Goal: Navigation & Orientation: Understand site structure

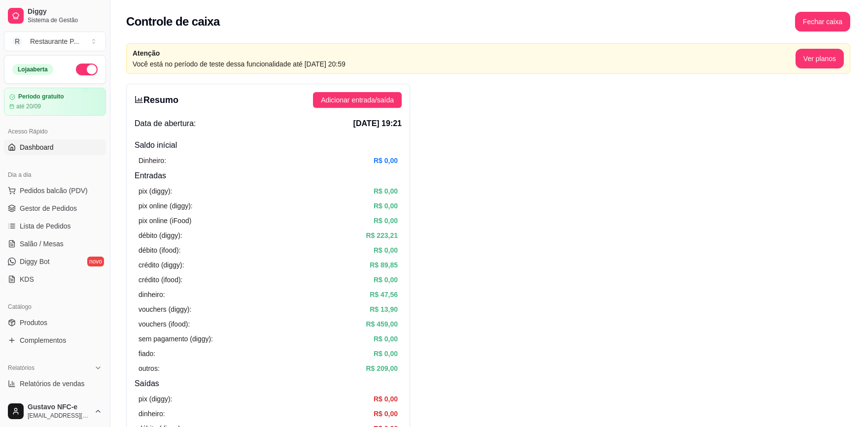
click at [39, 147] on span "Dashboard" at bounding box center [37, 147] width 34 height 10
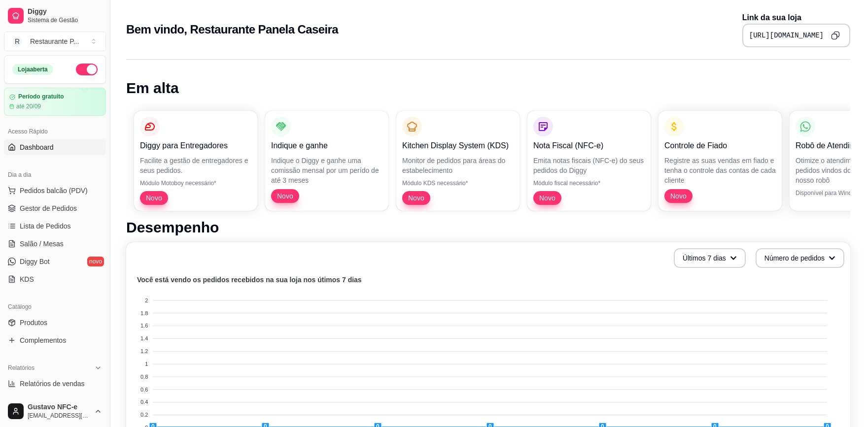
click at [277, 175] on div "Diggy para Entregadores Facilite a gestão de entregadores e seus pedidos. Módul…" at bounding box center [488, 161] width 724 height 116
click at [165, 174] on div "Diggy para Entregadores Facilite a gestão de entregadores e seus pedidos. Módul…" at bounding box center [488, 161] width 724 height 116
click at [0, 158] on html "Diggy Sistema de Gestão R Restaurante P ... Loja aberta Período gratuito até 20…" at bounding box center [433, 213] width 866 height 427
click at [401, 155] on div "Kitchen Display System (KDS) Monitor de pedidos para áreas do estabelecimento M…" at bounding box center [458, 160] width 120 height 97
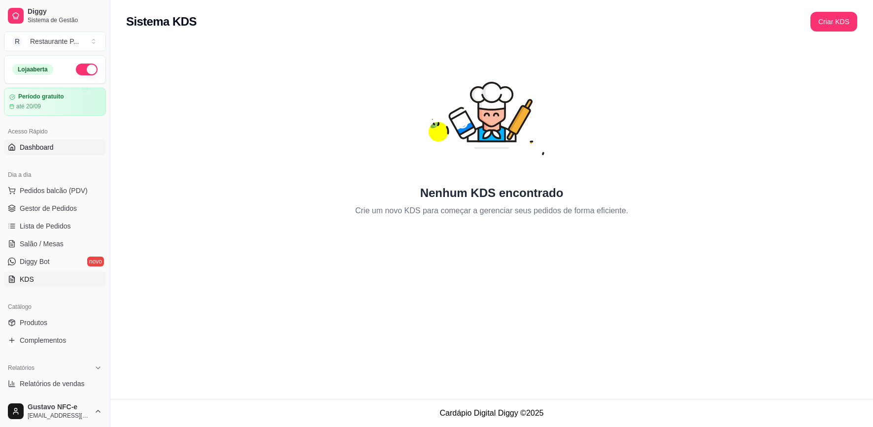
click at [41, 146] on span "Dashboard" at bounding box center [37, 147] width 34 height 10
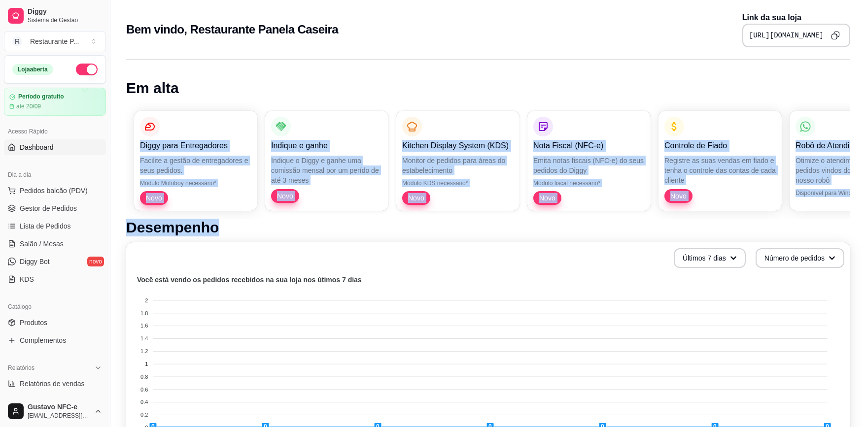
drag, startPoint x: 465, startPoint y: 213, endPoint x: 170, endPoint y: 104, distance: 313.9
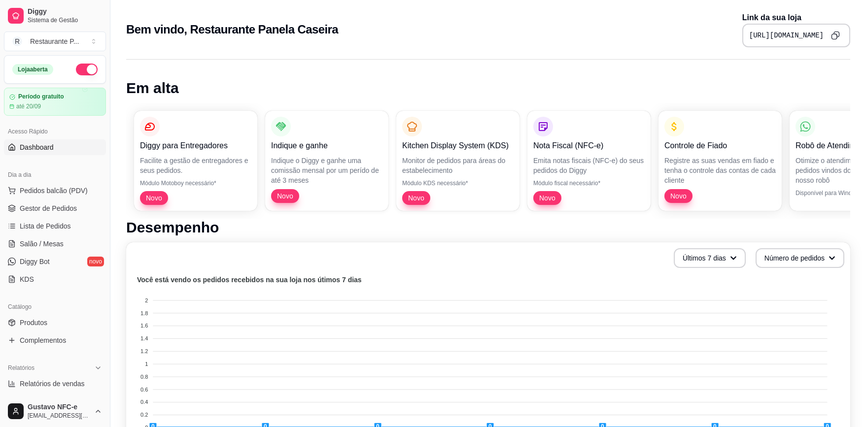
click at [333, 32] on div "Bem vindo, Restaurante Panela Caseira Link da sua loja [URL][DOMAIN_NAME]" at bounding box center [488, 29] width 724 height 35
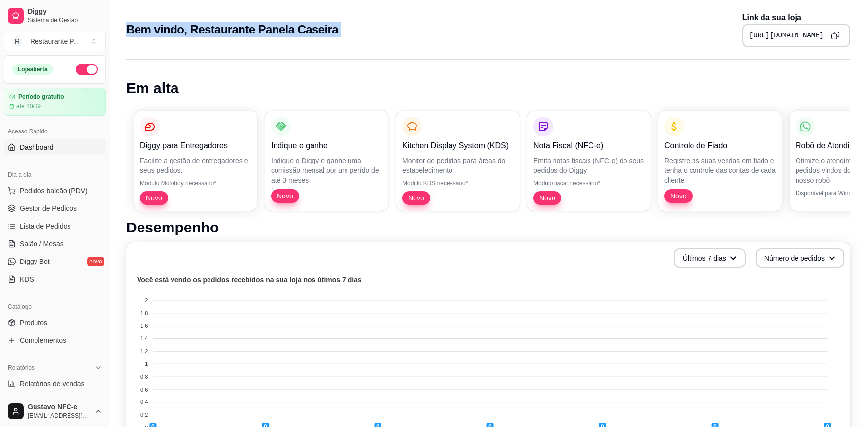
click at [333, 32] on div "Bem vindo, Restaurante Panela Caseira Link da sua loja [URL][DOMAIN_NAME]" at bounding box center [488, 29] width 724 height 35
click at [332, 36] on div "Bem vindo, Restaurante Panela Caseira Link da sua loja [URL][DOMAIN_NAME]" at bounding box center [488, 29] width 724 height 35
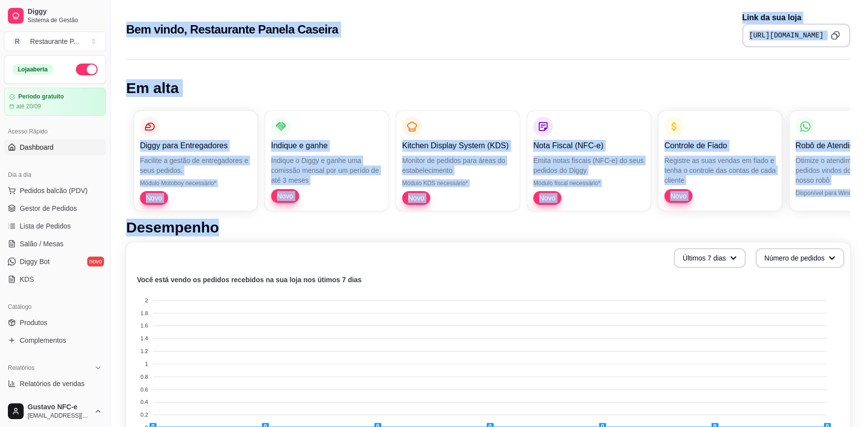
drag, startPoint x: 239, startPoint y: 230, endPoint x: 126, endPoint y: 35, distance: 224.9
click at [126, 35] on div "Bem vindo, Restaurante Panela Caseira Link da sua loja [URL][DOMAIN_NAME] Em al…" at bounding box center [487, 422] width 755 height 844
click at [375, 21] on div "Bem vindo, Restaurante Panela Caseira Link da sua loja [URL][DOMAIN_NAME]" at bounding box center [488, 29] width 724 height 35
click at [268, 30] on h2 "Bem vindo, Restaurante Panela Caseira" at bounding box center [232, 30] width 212 height 16
drag, startPoint x: 181, startPoint y: 220, endPoint x: 129, endPoint y: 30, distance: 197.1
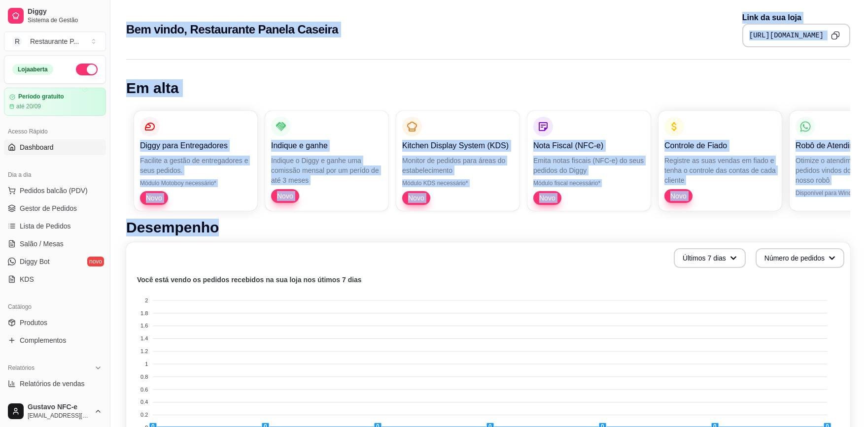
click at [128, 30] on div "Bem vindo, Restaurante Panela Caseira Link da sua loja [URL][DOMAIN_NAME] Em al…" at bounding box center [487, 422] width 755 height 844
click at [418, 39] on div "Bem vindo, Restaurante Panela Caseira Link da sua loja [URL][DOMAIN_NAME]" at bounding box center [488, 29] width 724 height 35
drag, startPoint x: 229, startPoint y: 232, endPoint x: 122, endPoint y: 25, distance: 232.9
click at [122, 25] on div "Bem vindo, Restaurante Panela Caseira Link da sua loja [URL][DOMAIN_NAME] Em al…" at bounding box center [487, 422] width 755 height 844
click at [260, 45] on div "Bem vindo, Restaurante Panela Caseira Link da sua loja [URL][DOMAIN_NAME]" at bounding box center [488, 29] width 724 height 35
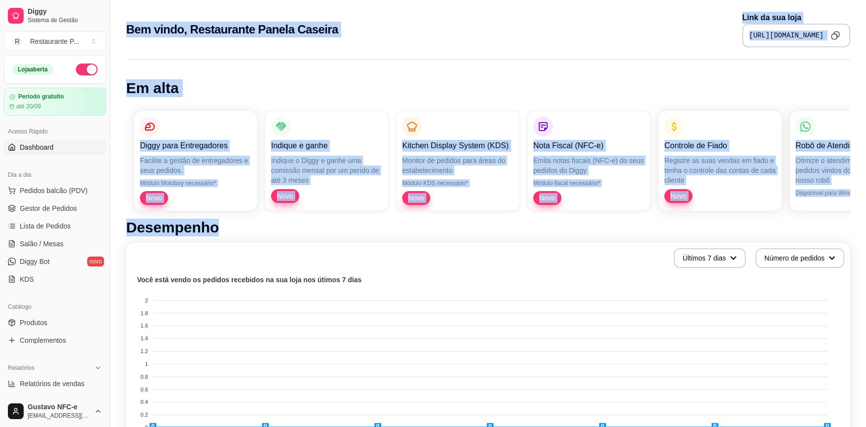
drag, startPoint x: 228, startPoint y: 228, endPoint x: 136, endPoint y: 26, distance: 221.6
click at [126, 25] on div "Bem vindo, Restaurante Panela Caseira Link da sua loja [URL][DOMAIN_NAME] Em al…" at bounding box center [487, 422] width 755 height 844
click at [268, 46] on div "Bem vindo, Restaurante Panela Caseira Link da sua loja [URL][DOMAIN_NAME]" at bounding box center [488, 29] width 724 height 35
click at [307, 33] on h2 "Bem vindo, Restaurante Panela Caseira" at bounding box center [232, 30] width 212 height 16
drag, startPoint x: 193, startPoint y: 224, endPoint x: 128, endPoint y: 27, distance: 207.2
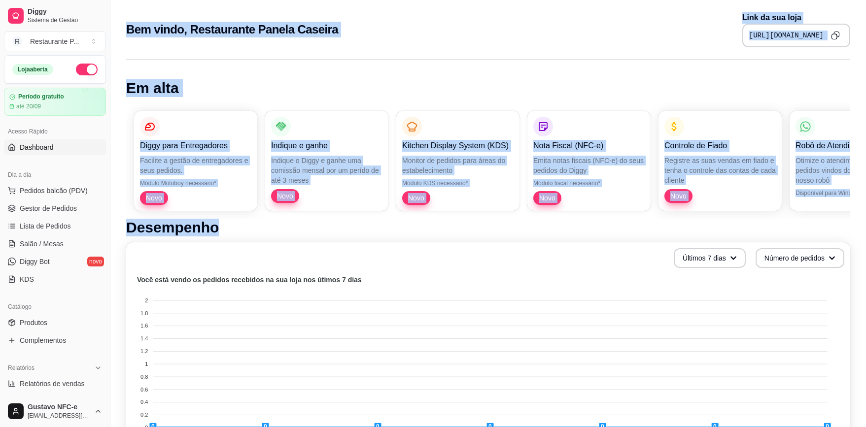
click at [128, 27] on div "Bem vindo, Restaurante Panela Caseira Link da sua loja [URL][DOMAIN_NAME] Em al…" at bounding box center [487, 422] width 755 height 844
click at [195, 22] on h2 "Bem vindo, Restaurante Panela Caseira" at bounding box center [232, 30] width 212 height 16
click at [199, 93] on h1 "Em alta" at bounding box center [488, 88] width 724 height 18
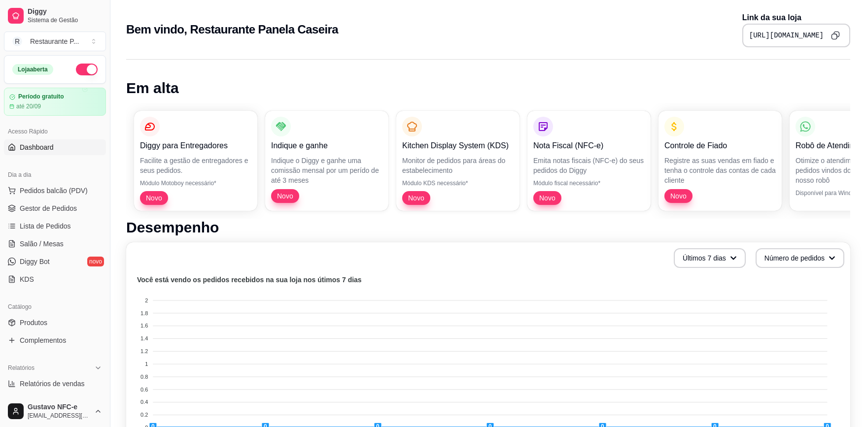
click at [154, 93] on h1 "Em alta" at bounding box center [488, 88] width 724 height 18
